Goal: Transaction & Acquisition: Purchase product/service

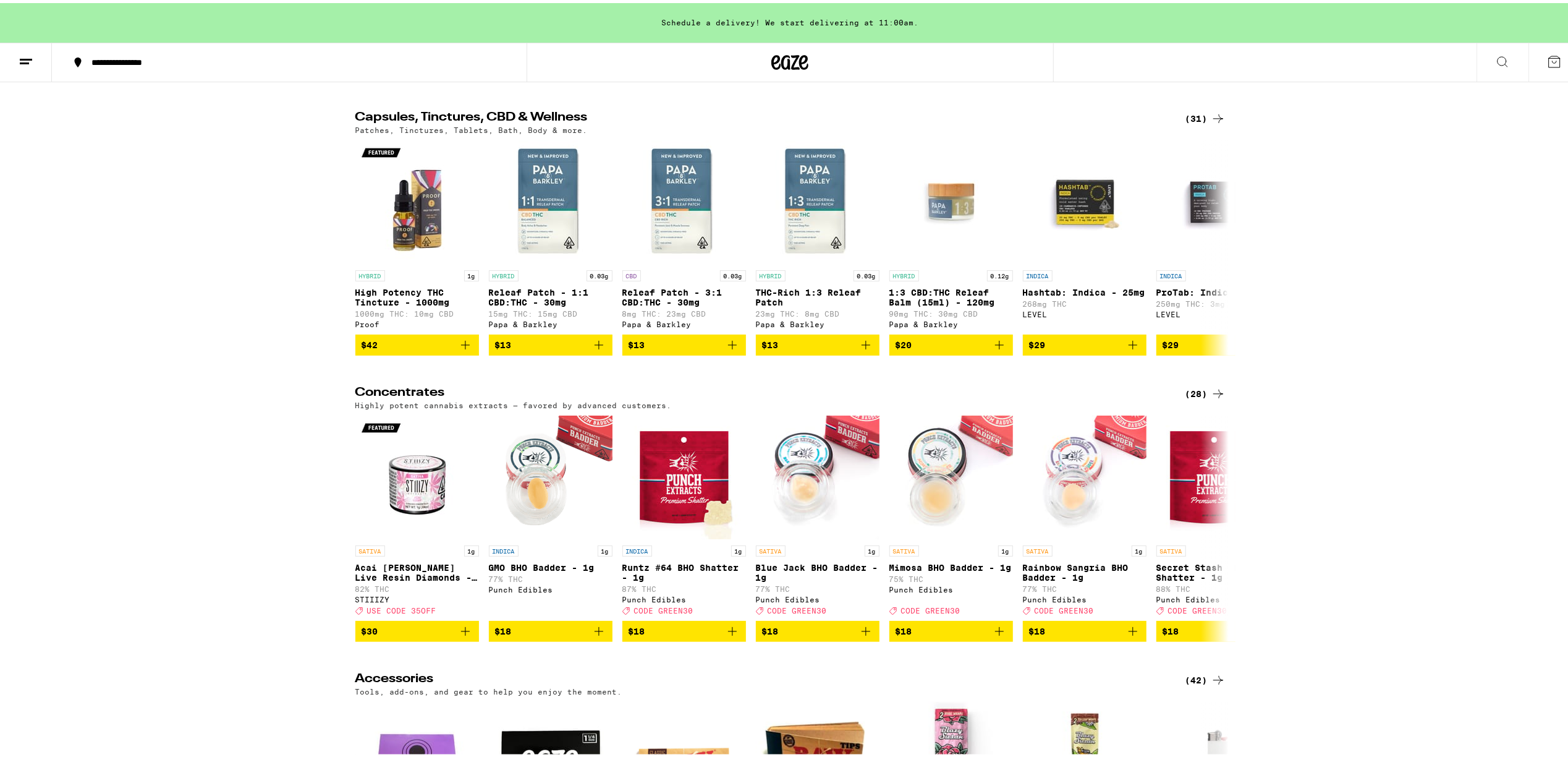
scroll to position [4977, 0]
